Goal: Task Accomplishment & Management: Manage account settings

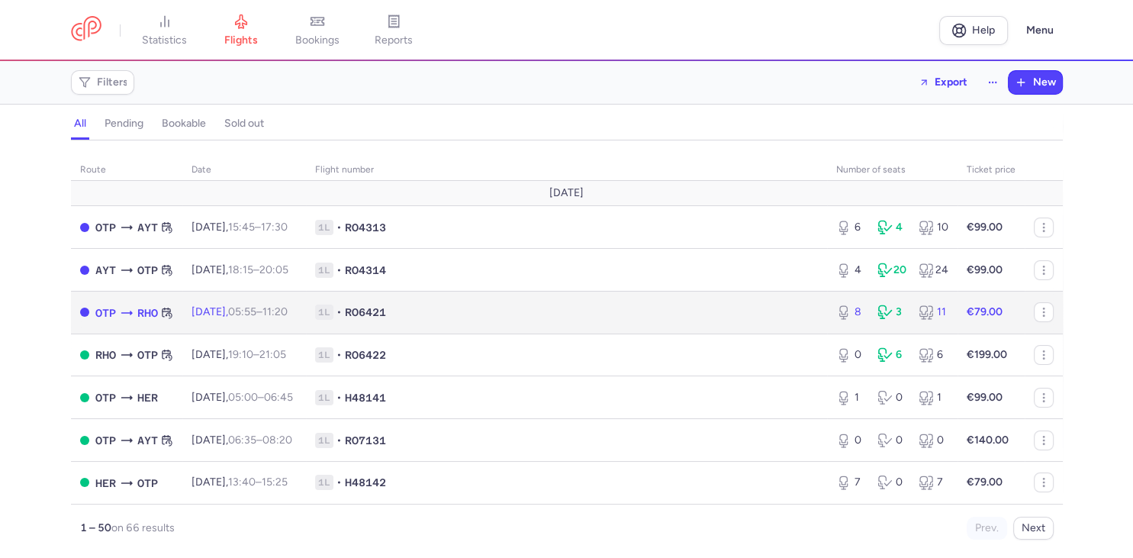
click at [725, 323] on td "1L • RO6421" at bounding box center [566, 312] width 521 height 43
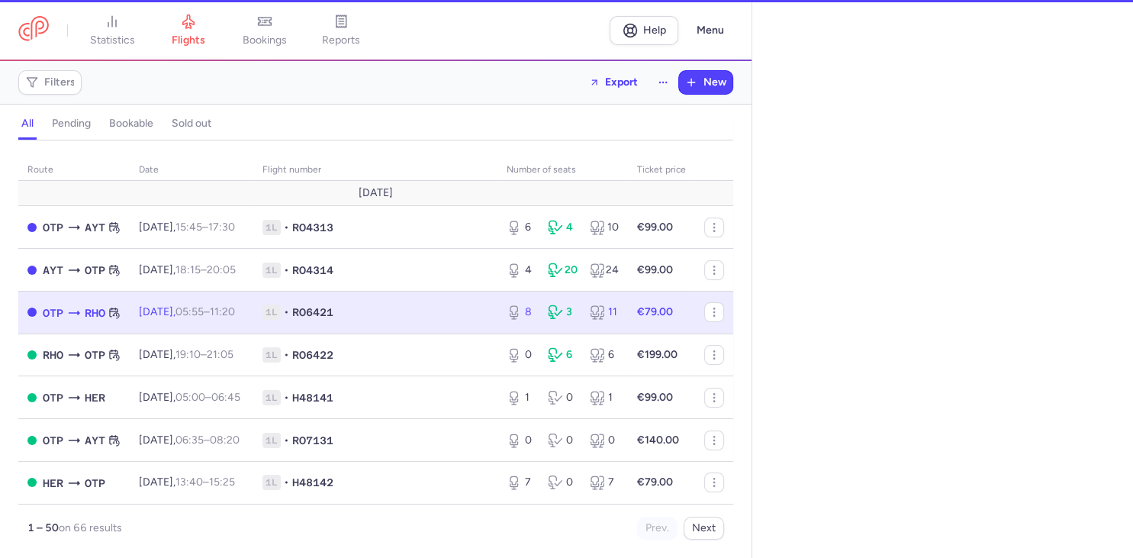
select select "days"
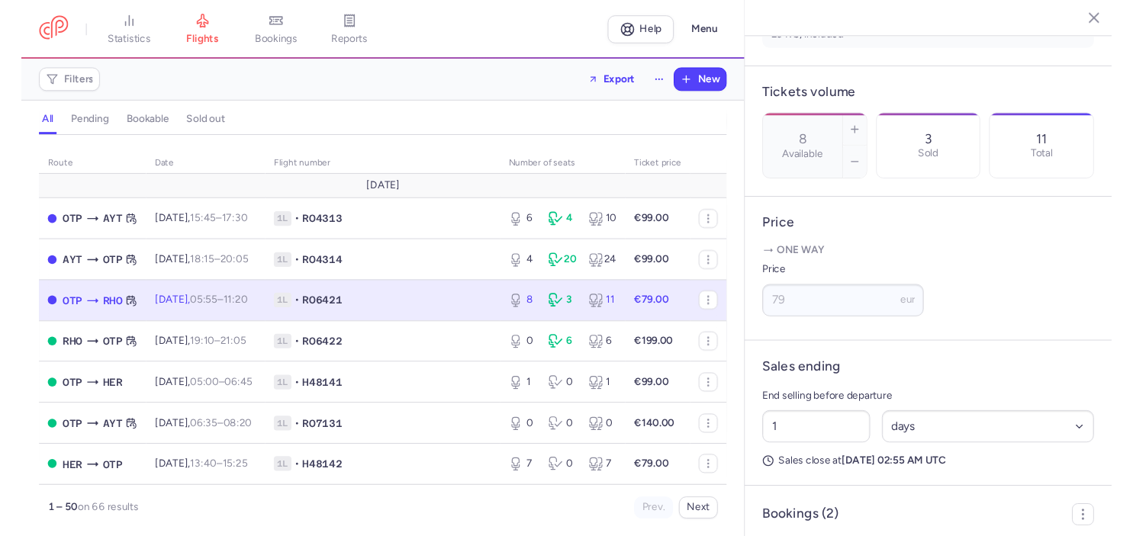
scroll to position [516, 0]
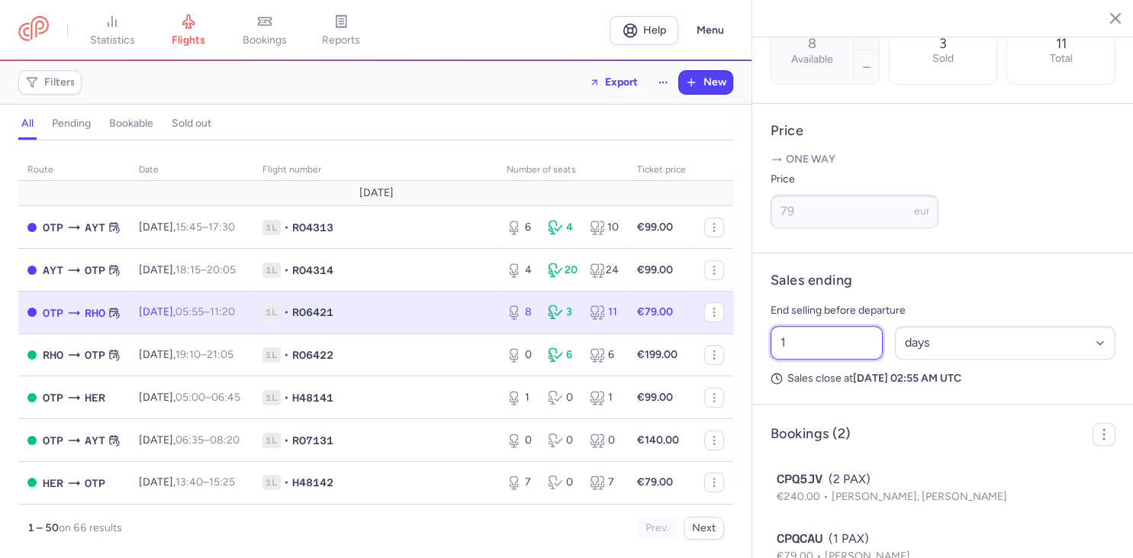
drag, startPoint x: 789, startPoint y: 307, endPoint x: 767, endPoint y: 307, distance: 22.9
click at [770, 326] on input "1" at bounding box center [826, 343] width 112 height 34
type input "12"
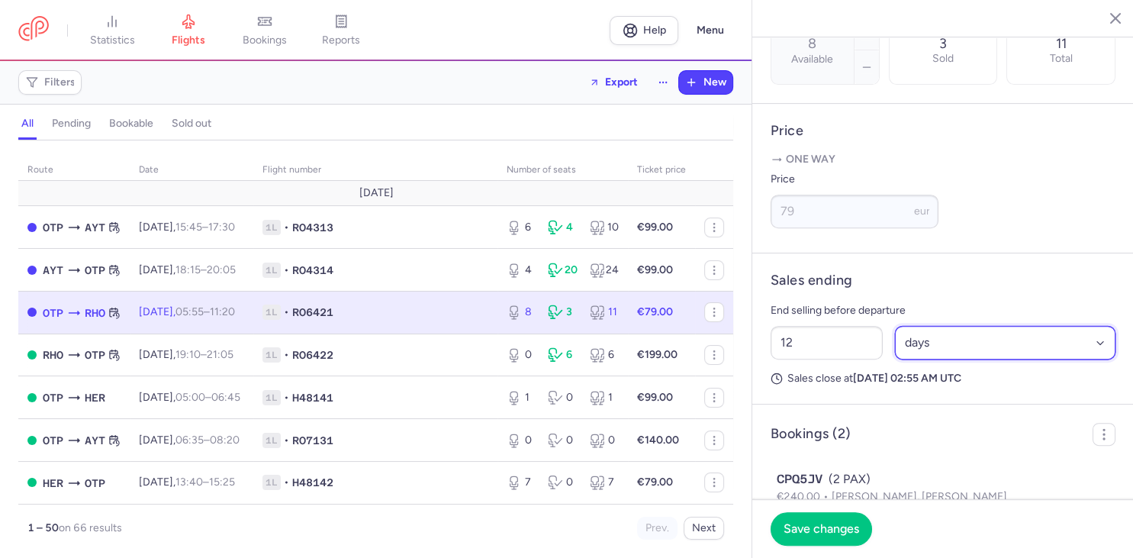
click at [895, 326] on select "Select an option hours days" at bounding box center [1005, 343] width 221 height 34
select select "hours"
click option "hours" at bounding box center [0, 0] width 0 height 0
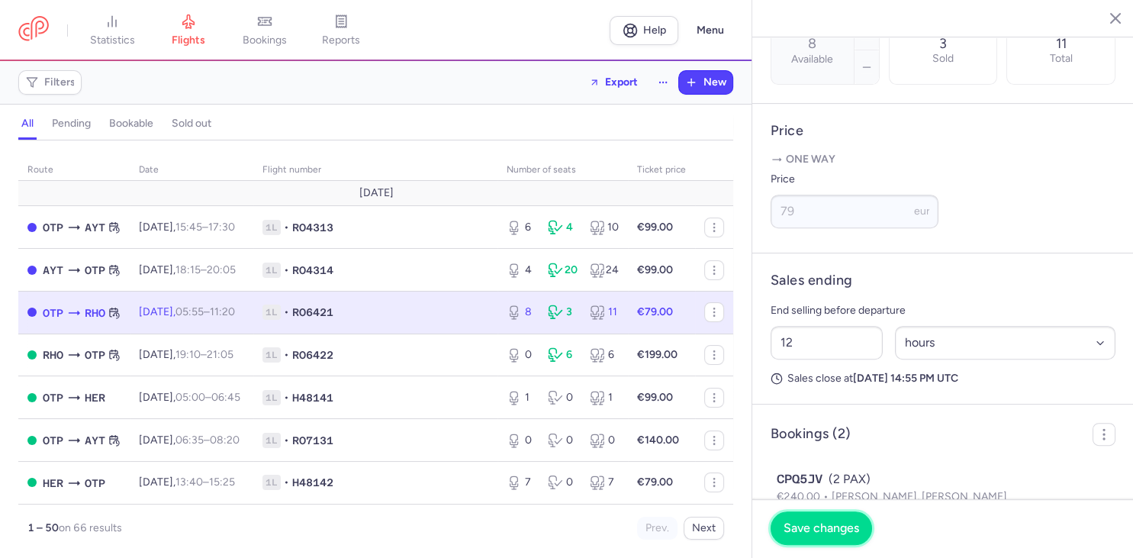
click at [831, 526] on span "Save changes" at bounding box center [821, 528] width 76 height 14
